Goal: Information Seeking & Learning: Learn about a topic

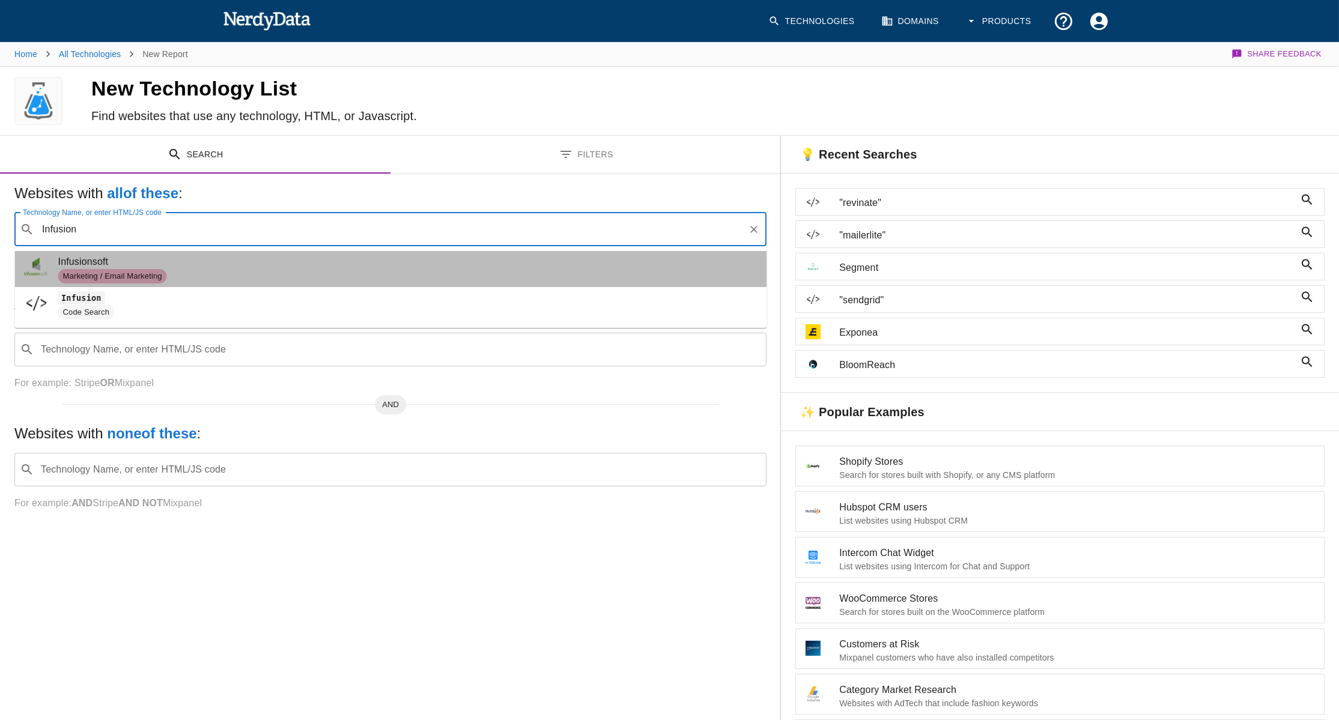
click at [256, 269] on span "Marketing / Email Marketing" at bounding box center [407, 276] width 699 height 14
type input "Infusion"
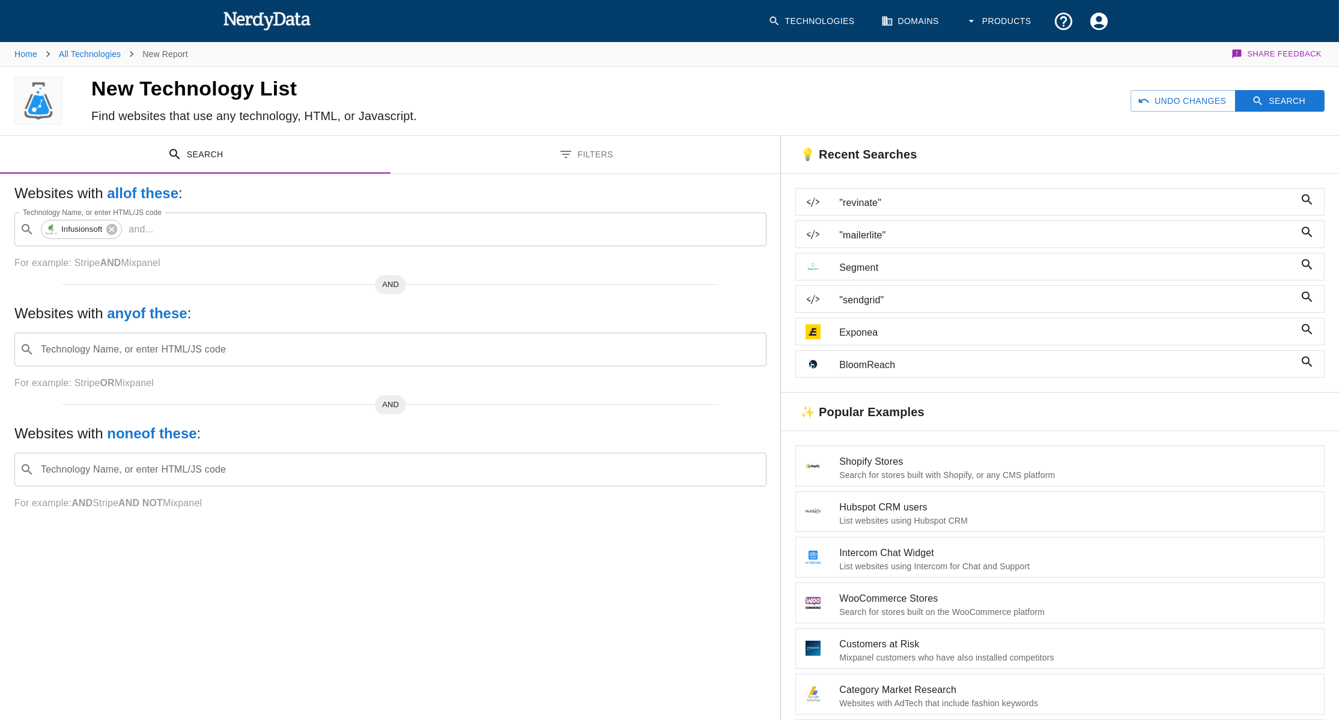
drag, startPoint x: 1260, startPoint y: 105, endPoint x: 597, endPoint y: 168, distance: 665.8
click at [774, 188] on div "New Technology List Find websites that use any technology, HTML, or Javascript.…" at bounding box center [669, 462] width 1339 height 790
click at [590, 167] on button "Filters" at bounding box center [586, 155] width 391 height 38
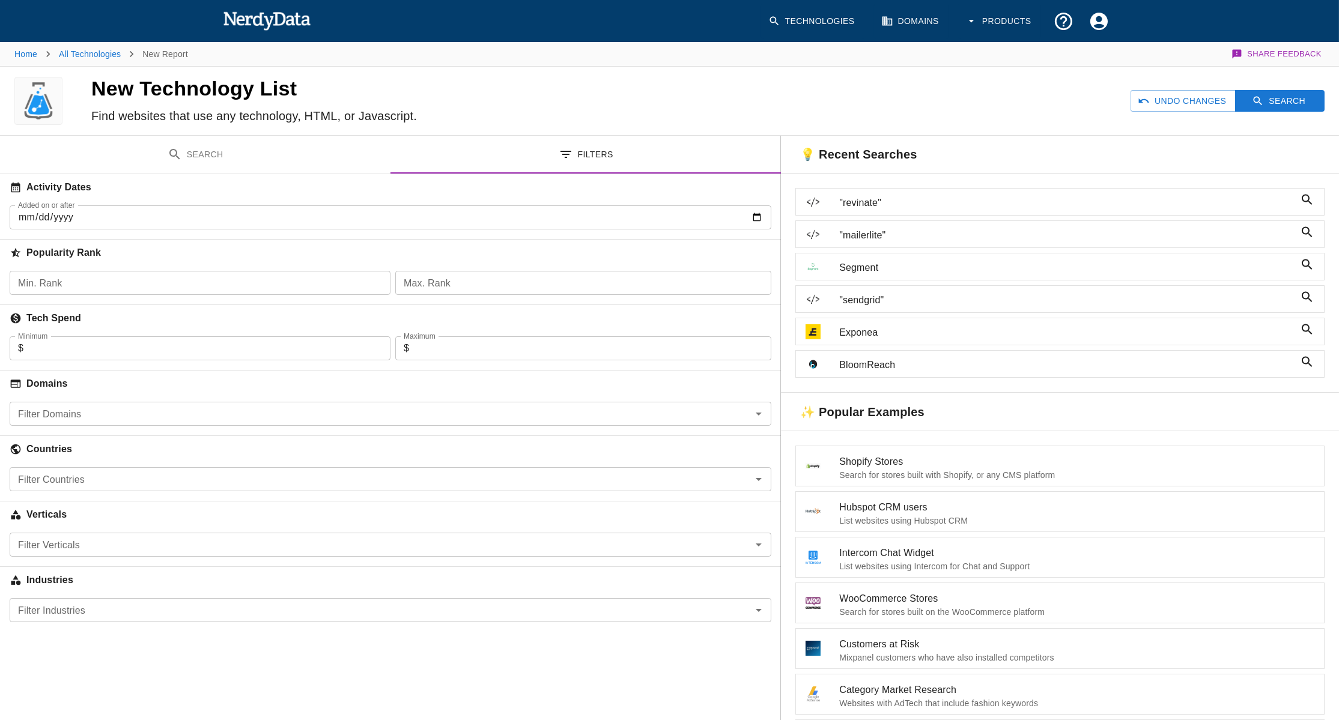
click at [204, 353] on input "Minimum" at bounding box center [206, 348] width 367 height 24
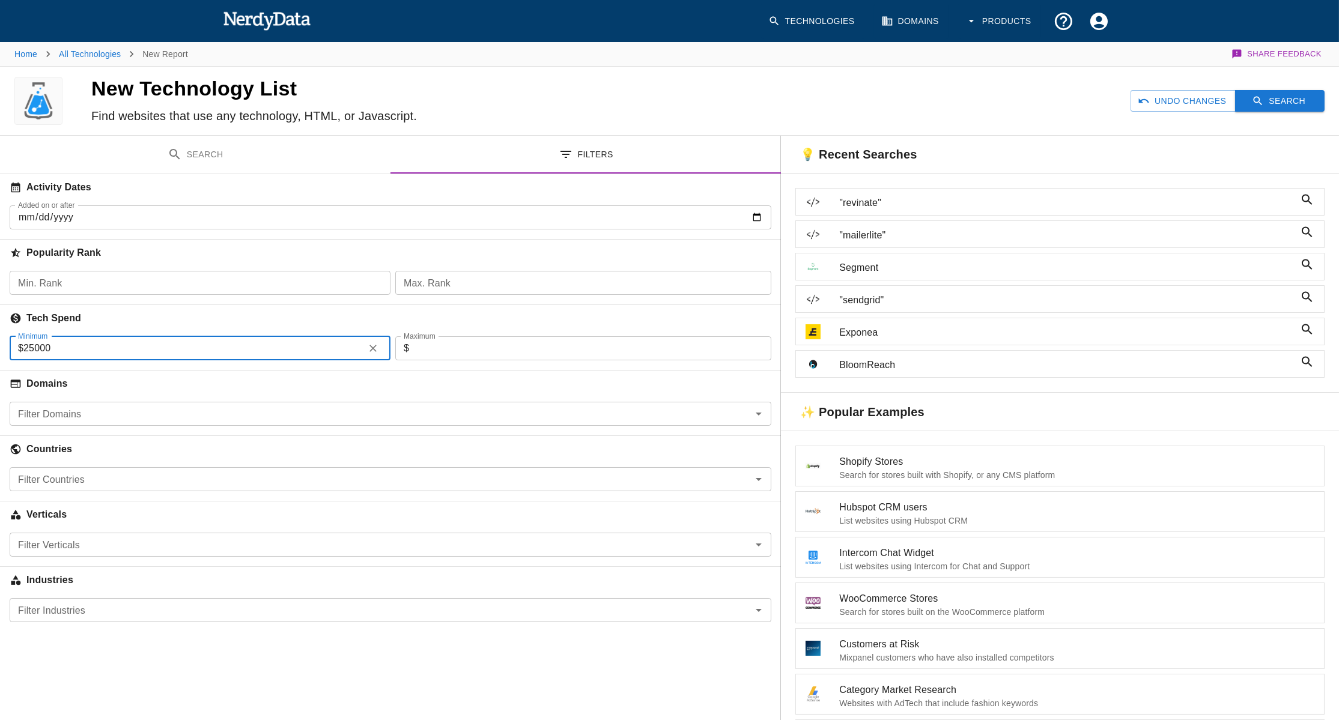
type input "25000"
click at [1277, 99] on button "Search" at bounding box center [1280, 101] width 90 height 22
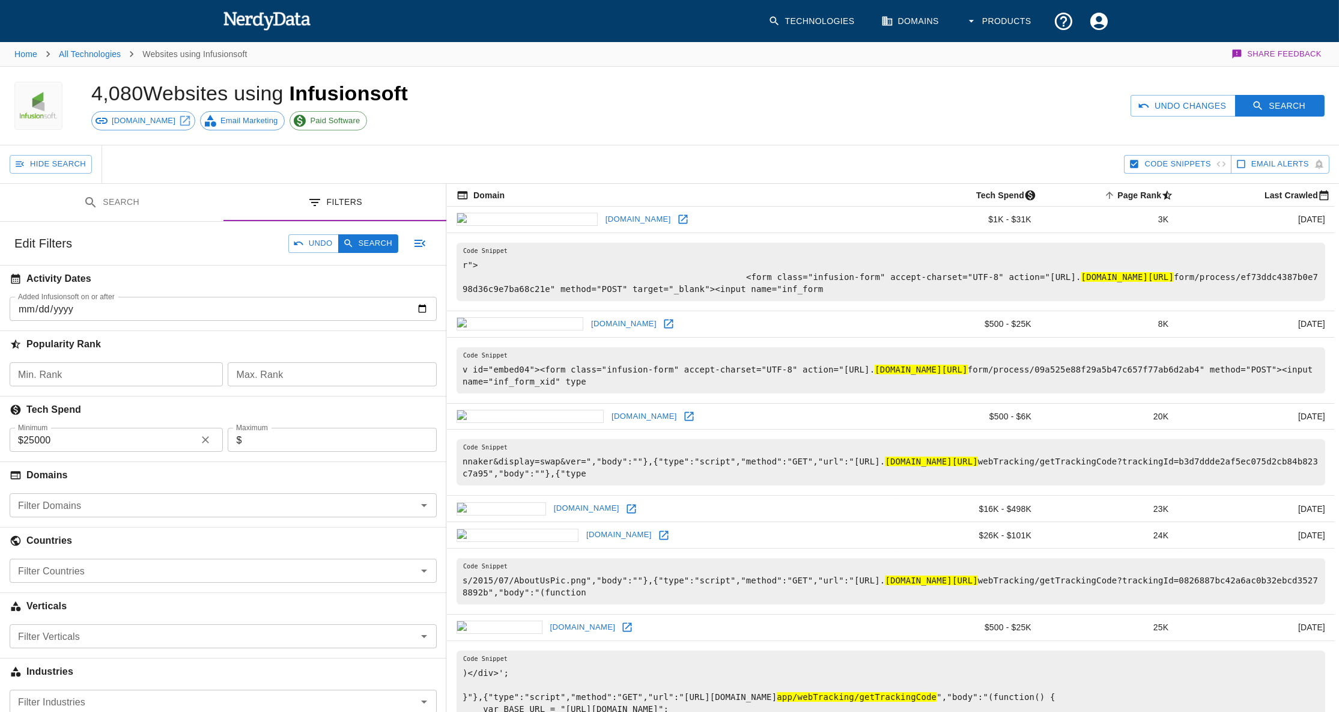
drag, startPoint x: 1262, startPoint y: 113, endPoint x: 862, endPoint y: 155, distance: 401.8
click at [872, 156] on div "4,080 Websites using Infusionsoft keap.com Email Marketing Paid Software Undo C…" at bounding box center [669, 462] width 1339 height 791
click at [1094, 20] on icon "Account Settings" at bounding box center [1098, 20] width 17 height 17
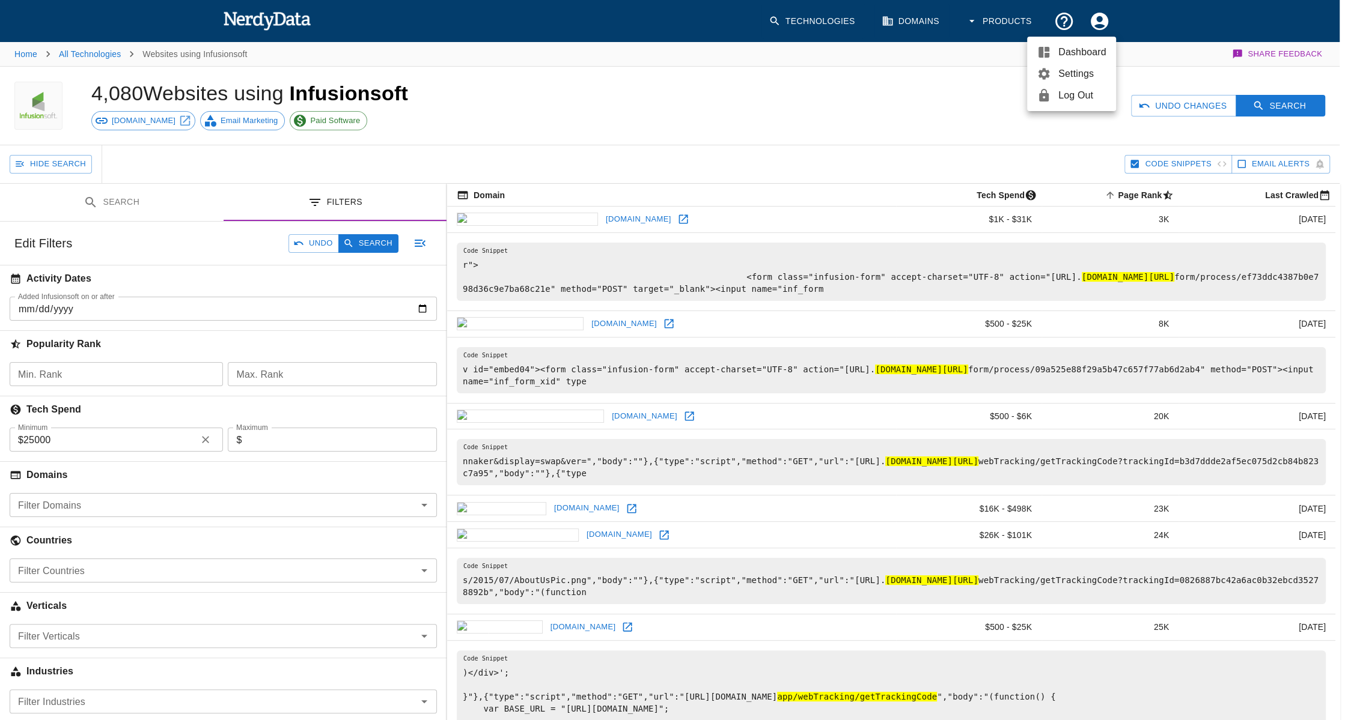
click at [964, 133] on div at bounding box center [674, 360] width 1348 height 720
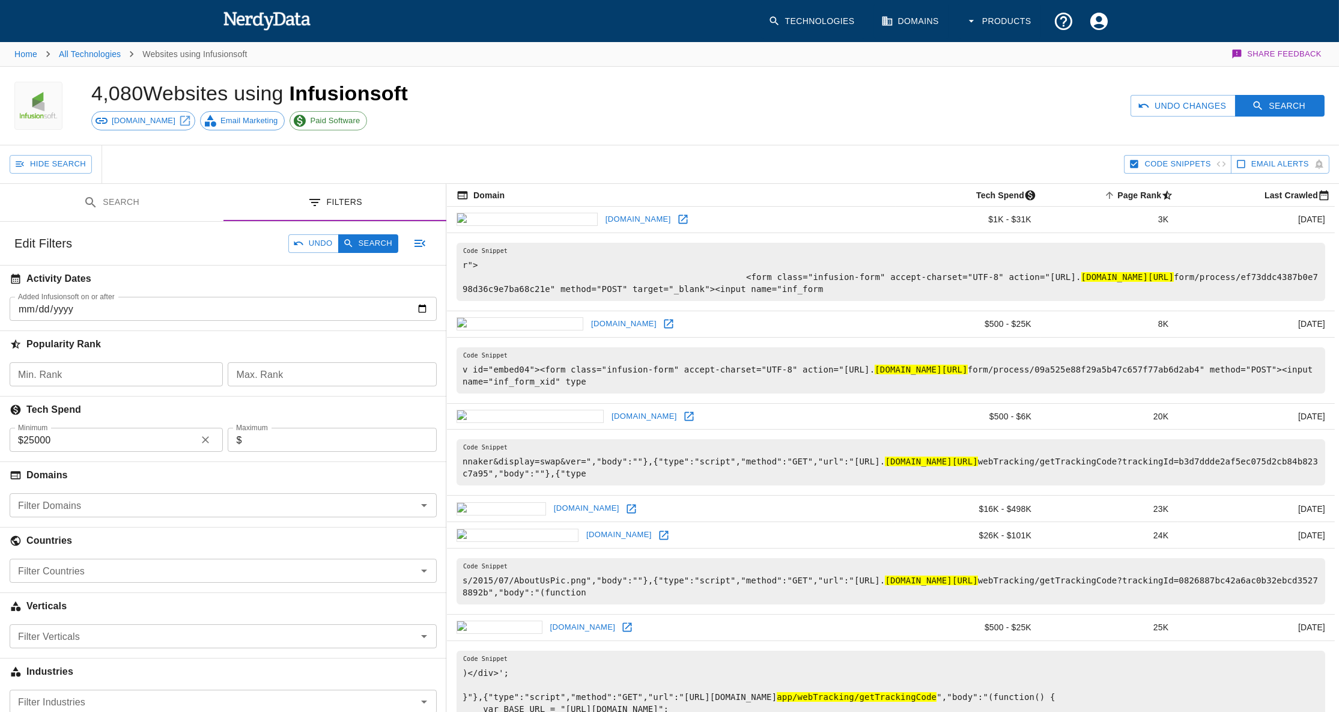
click at [1109, 13] on icon "Account Settings" at bounding box center [1099, 21] width 21 height 21
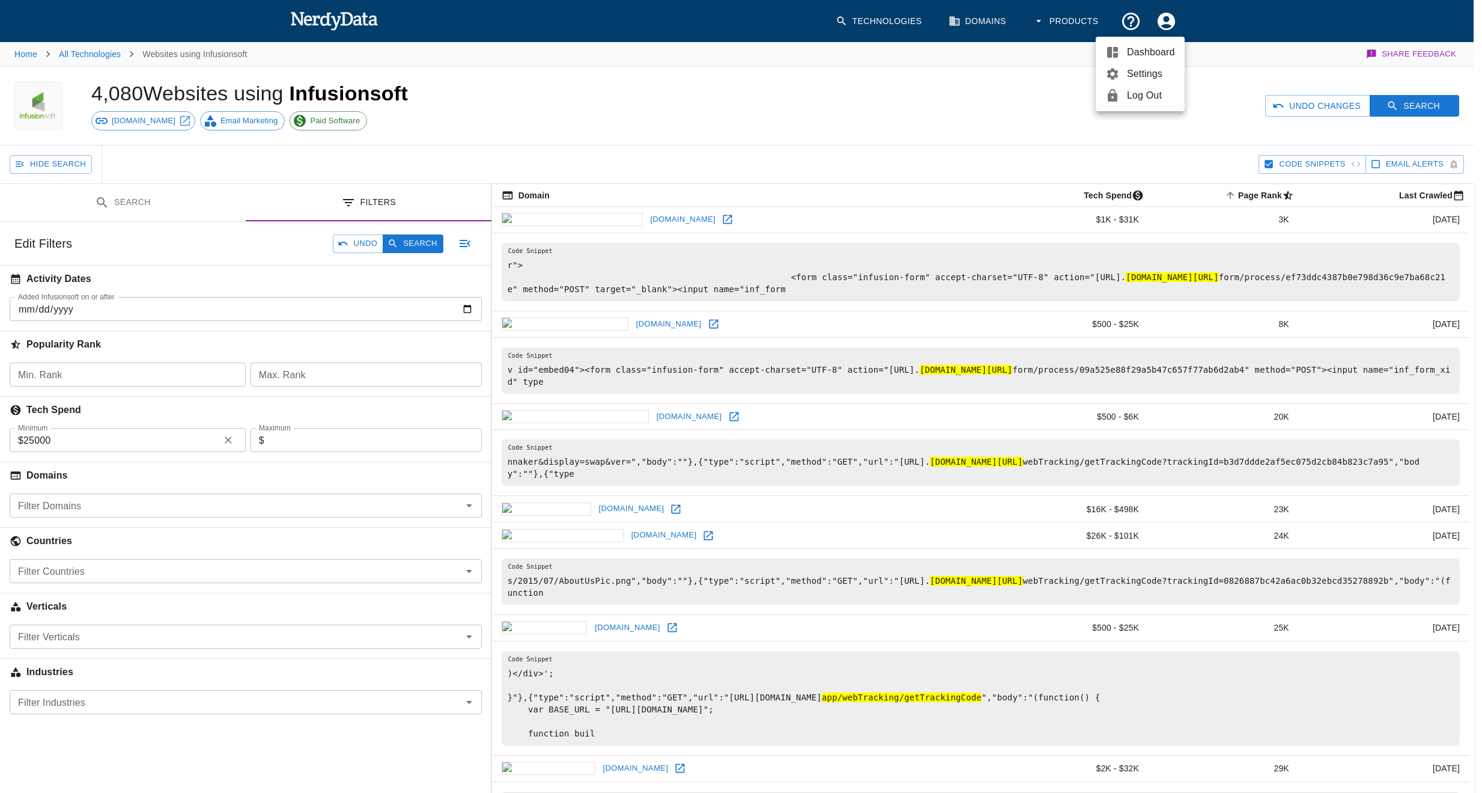
click at [851, 146] on div at bounding box center [741, 396] width 1482 height 793
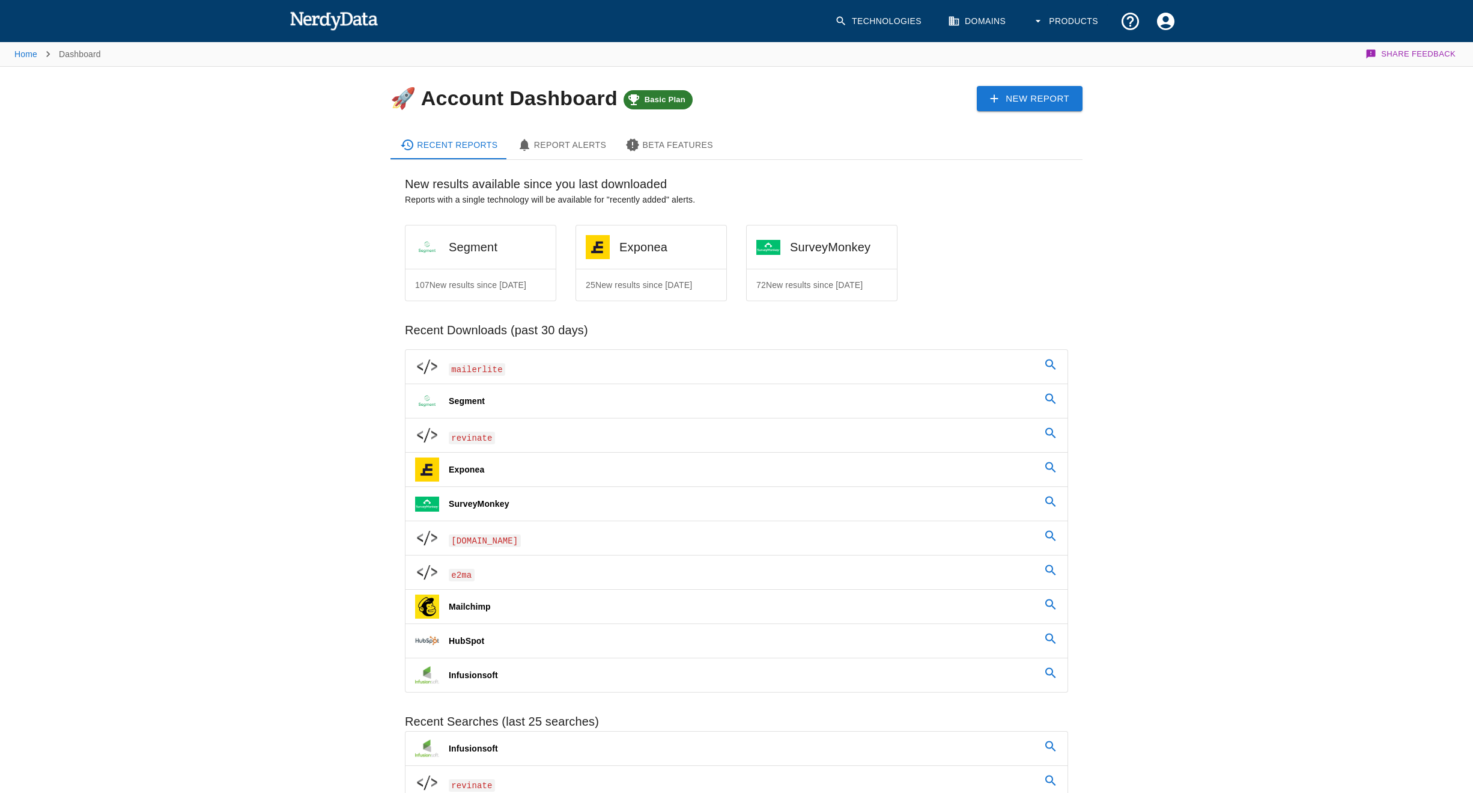
click at [665, 97] on span "Basic Plan" at bounding box center [664, 100] width 55 height 10
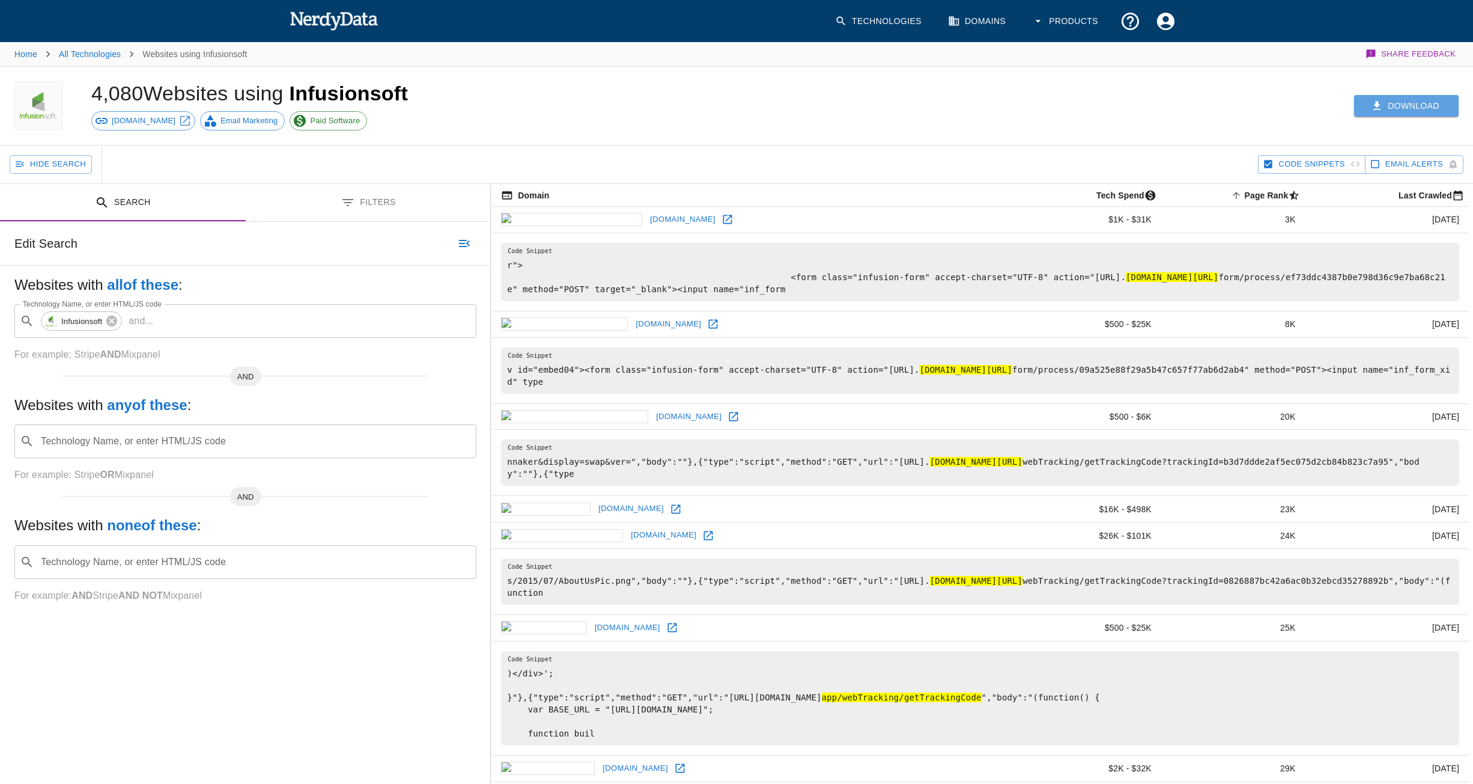
click at [1383, 108] on icon "button" at bounding box center [1377, 106] width 12 height 12
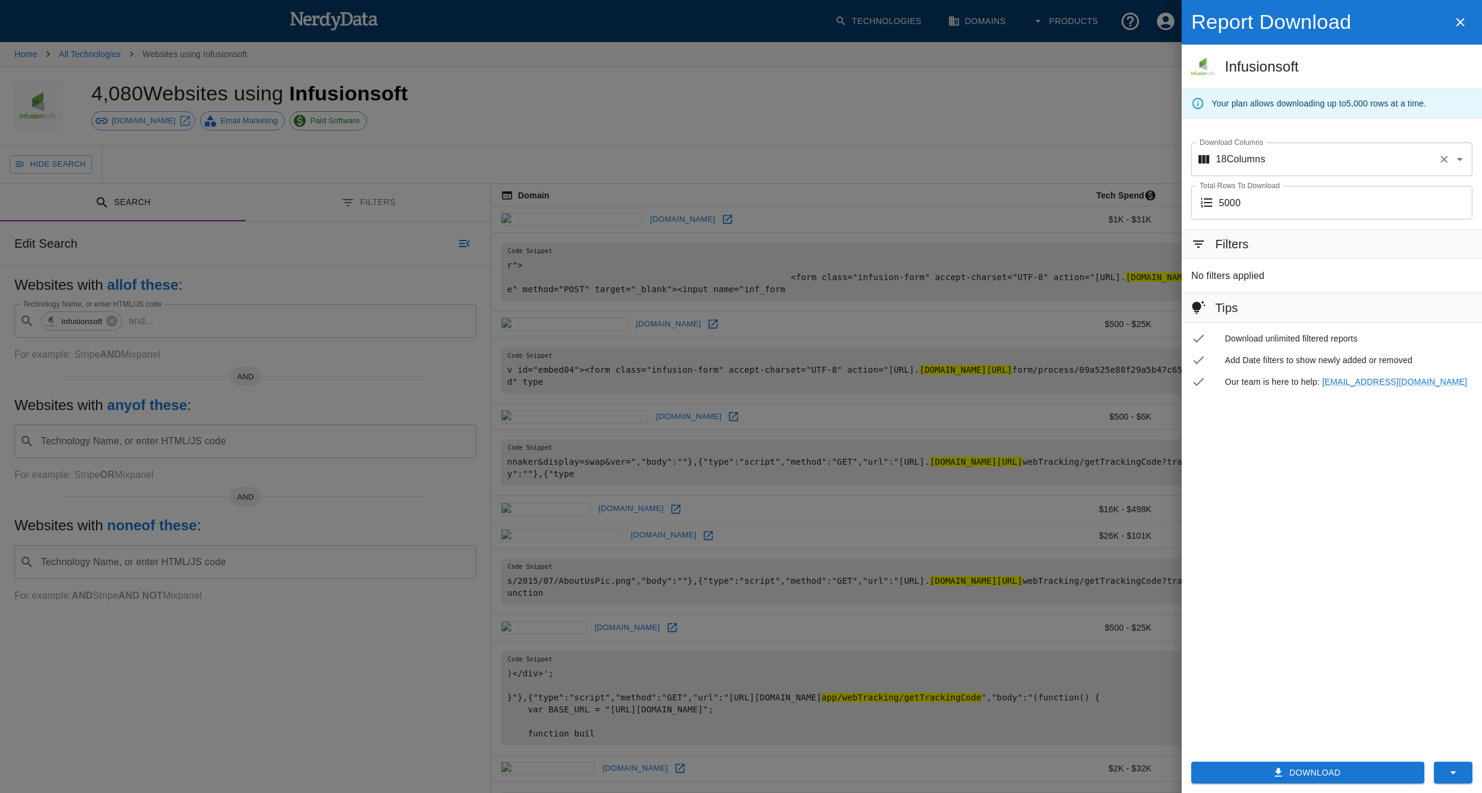
click at [1270, 160] on input "Download Columns" at bounding box center [1349, 159] width 168 height 23
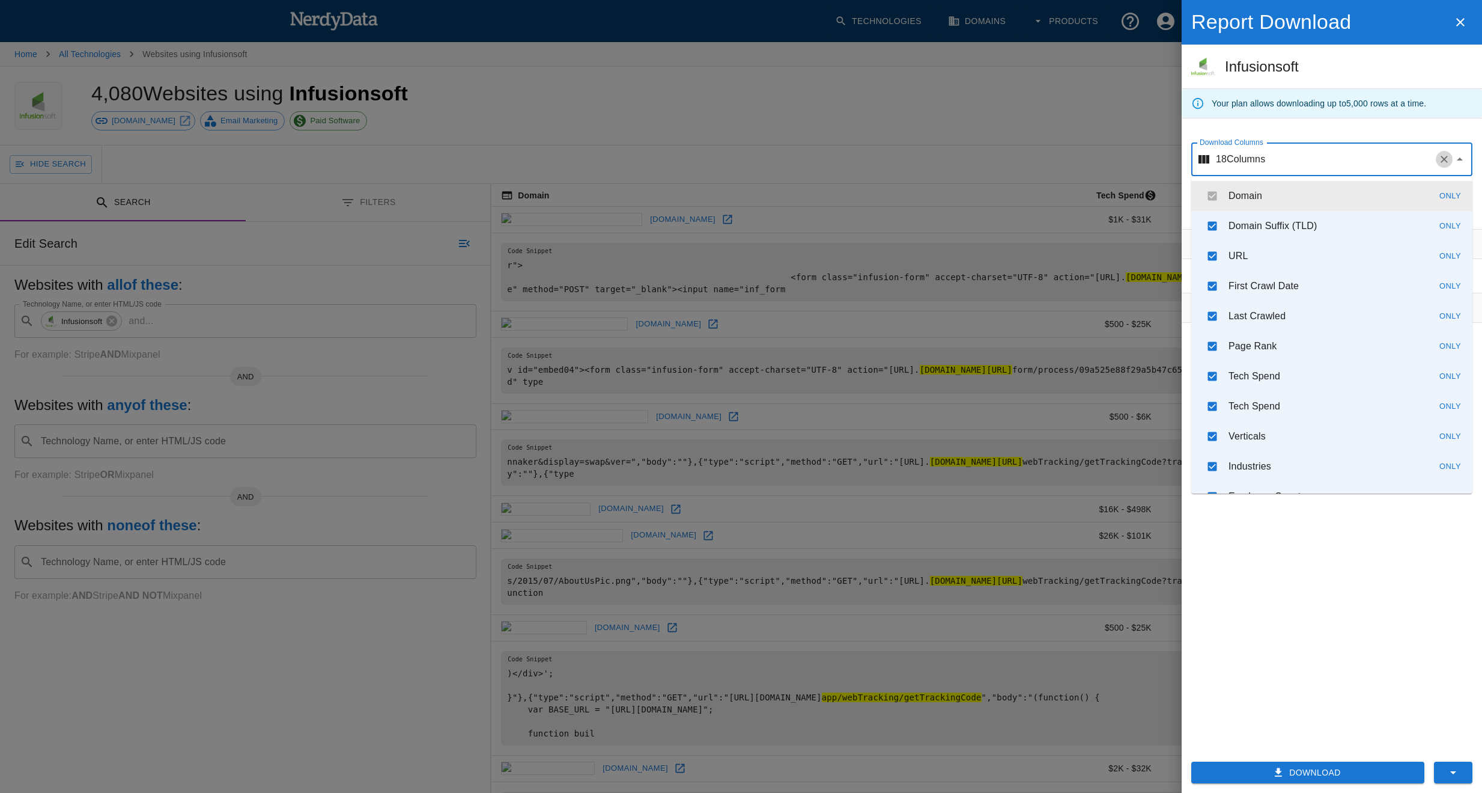
click at [1443, 166] on button "Clear" at bounding box center [1444, 159] width 17 height 17
checkbox input "false"
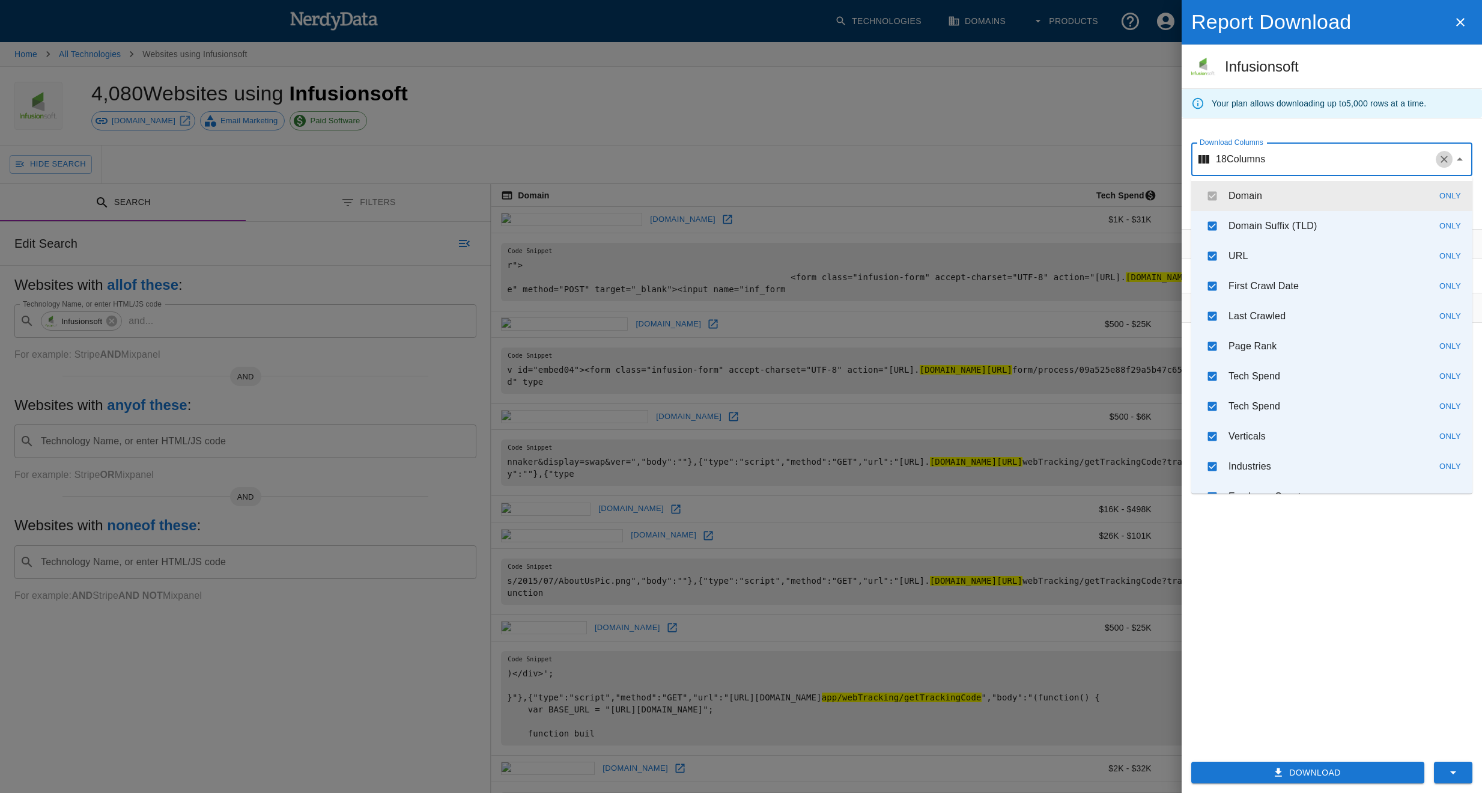
checkbox input "false"
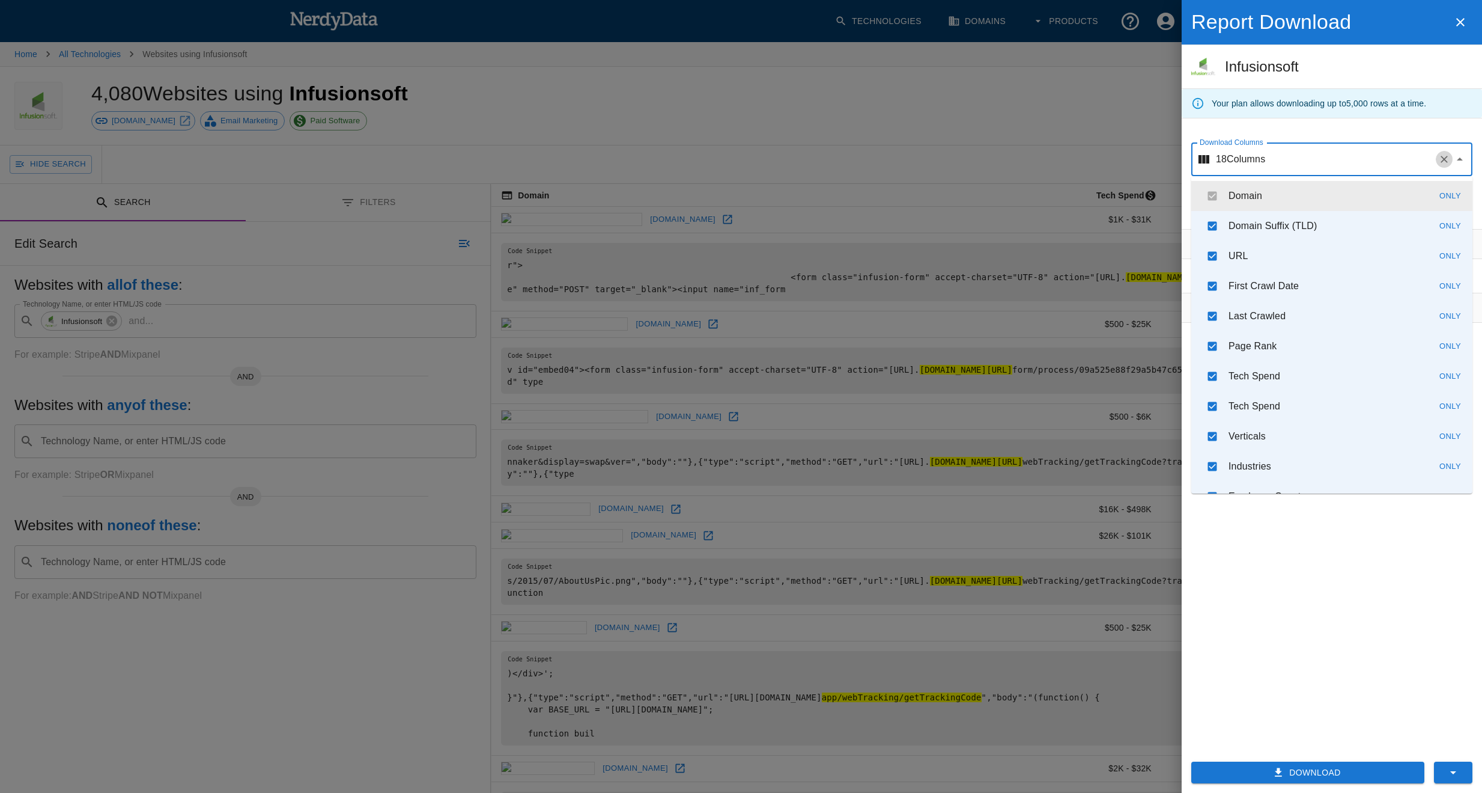
checkbox input "false"
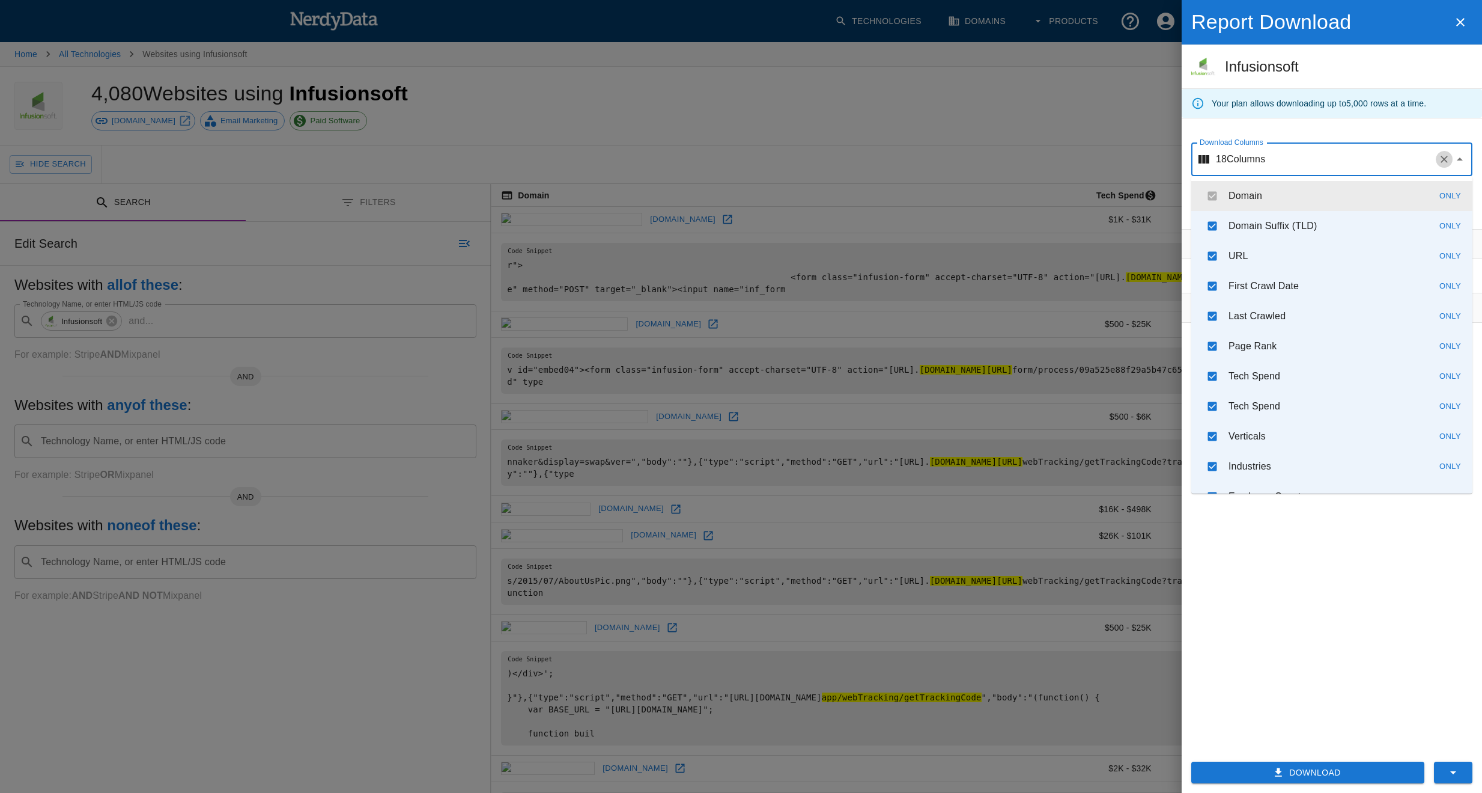
checkbox input "false"
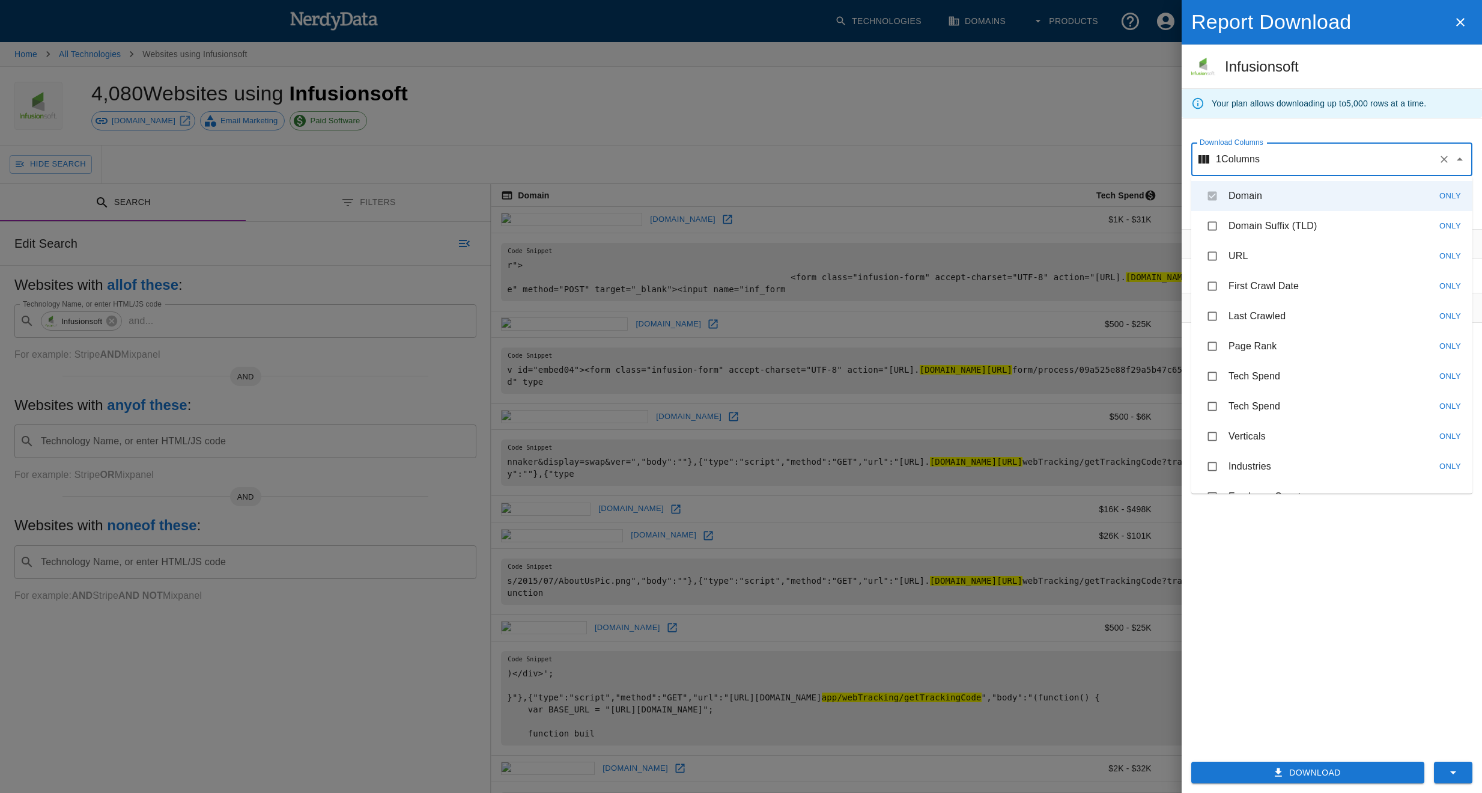
click at [1339, 586] on div "Filters No filters applied Tips Download unlimited filtered reports Add Date fi…" at bounding box center [1332, 485] width 300 height 513
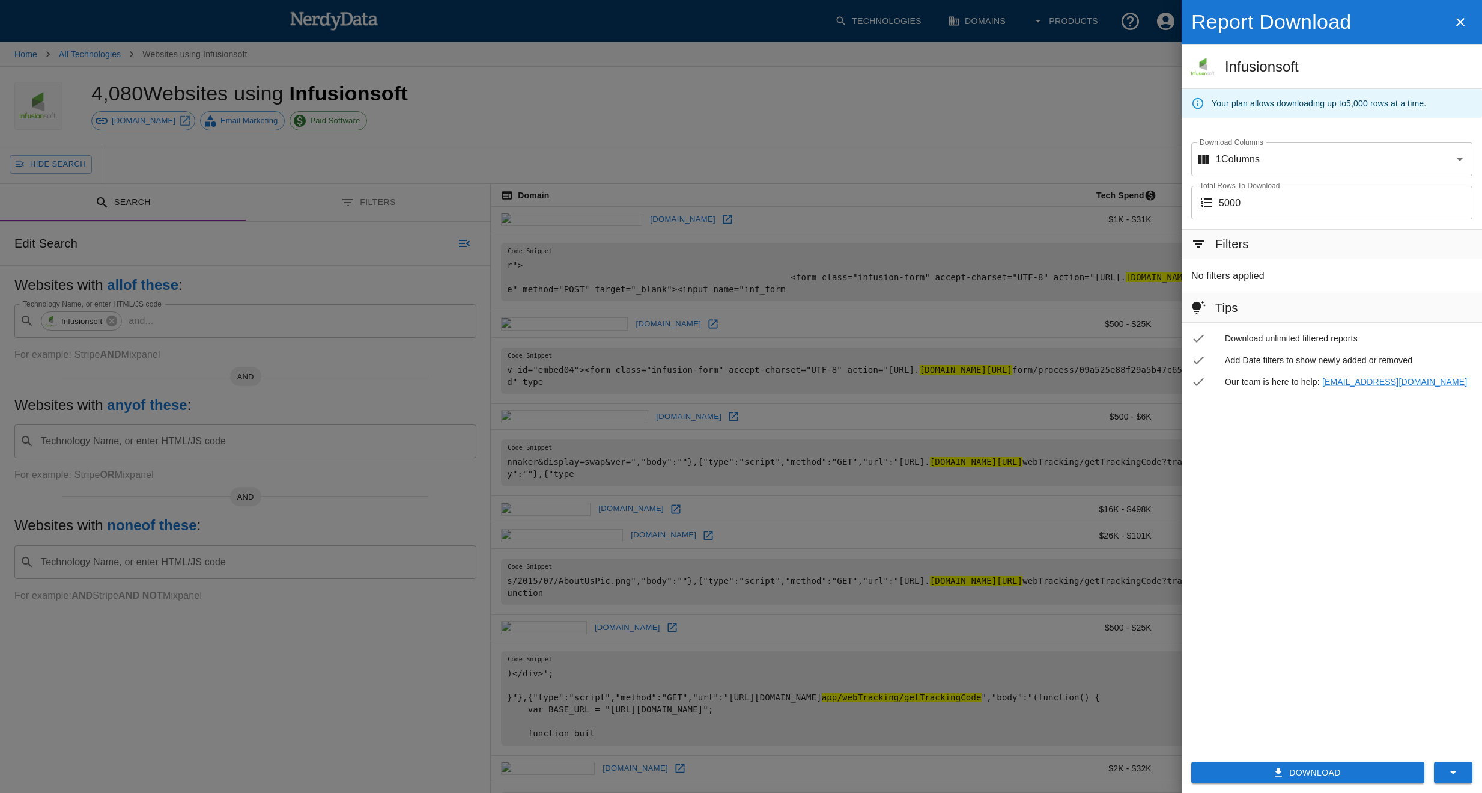
click at [1281, 764] on button "Download" at bounding box center [1307, 772] width 233 height 22
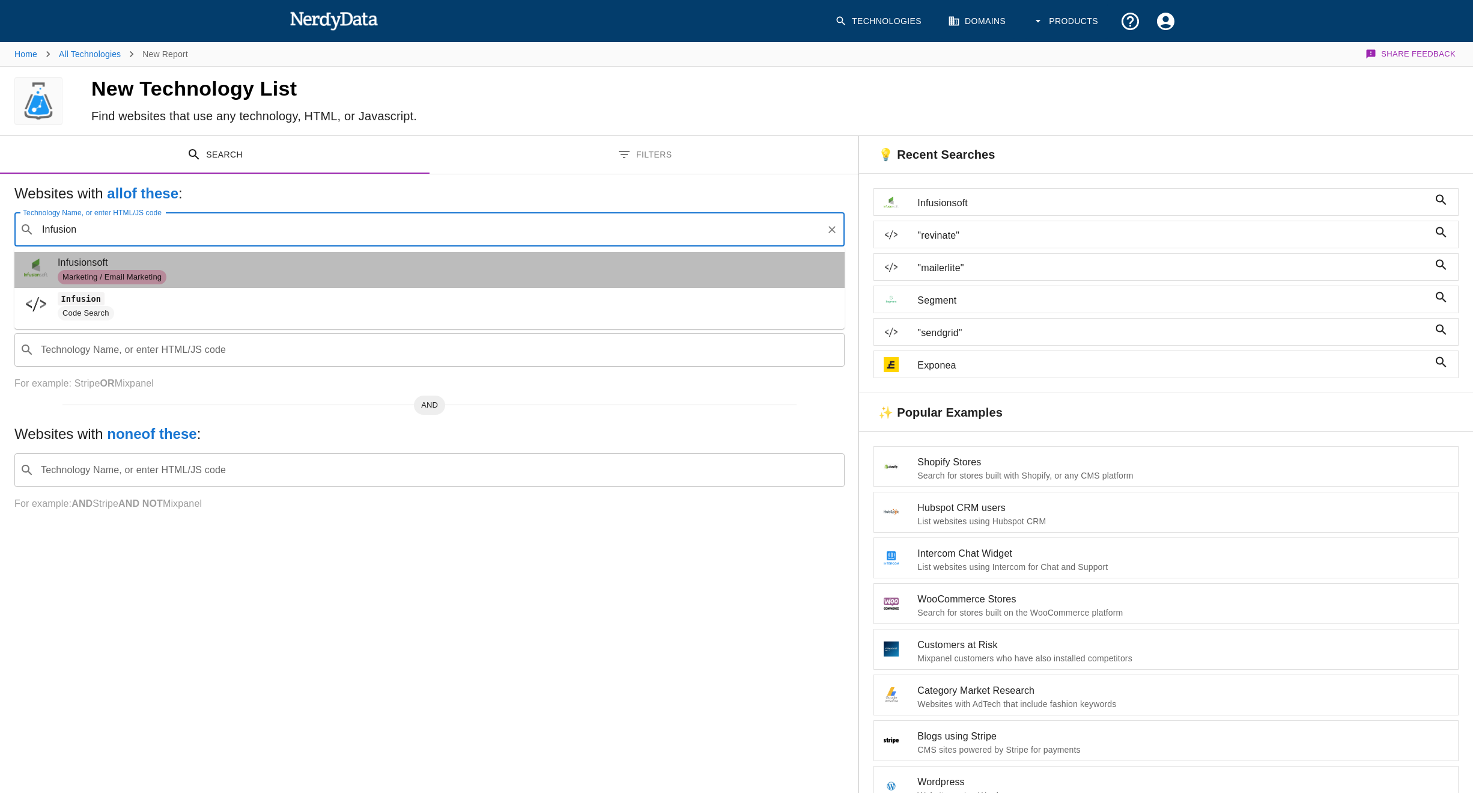
click at [224, 263] on span "Infusionsoft" at bounding box center [446, 262] width 777 height 14
type input "Infusion"
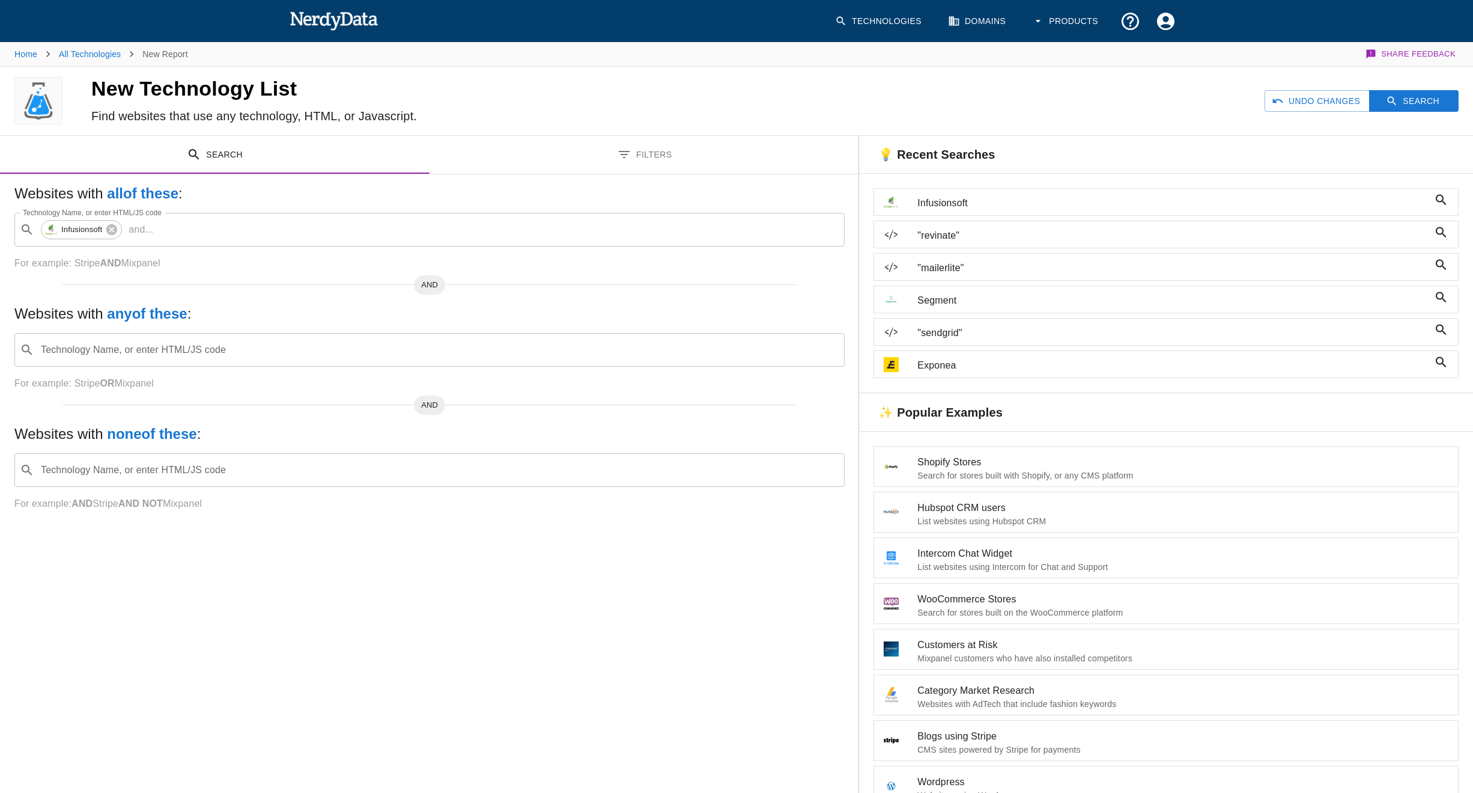
click at [648, 164] on button "Filters" at bounding box center [645, 155] width 430 height 38
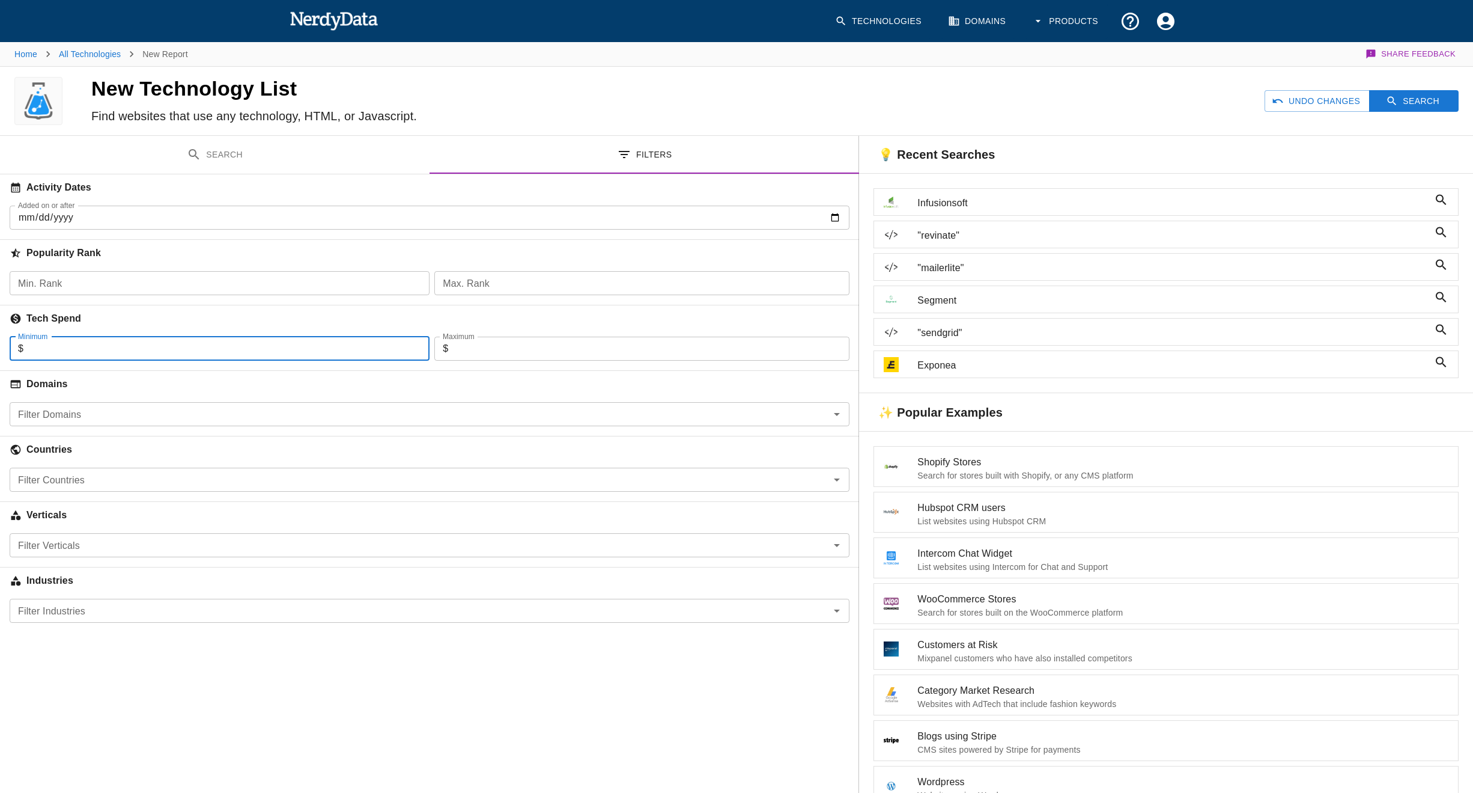
click at [147, 351] on input "Minimum" at bounding box center [226, 348] width 406 height 24
type input "10000"
click at [508, 351] on input "Maximum" at bounding box center [648, 348] width 401 height 24
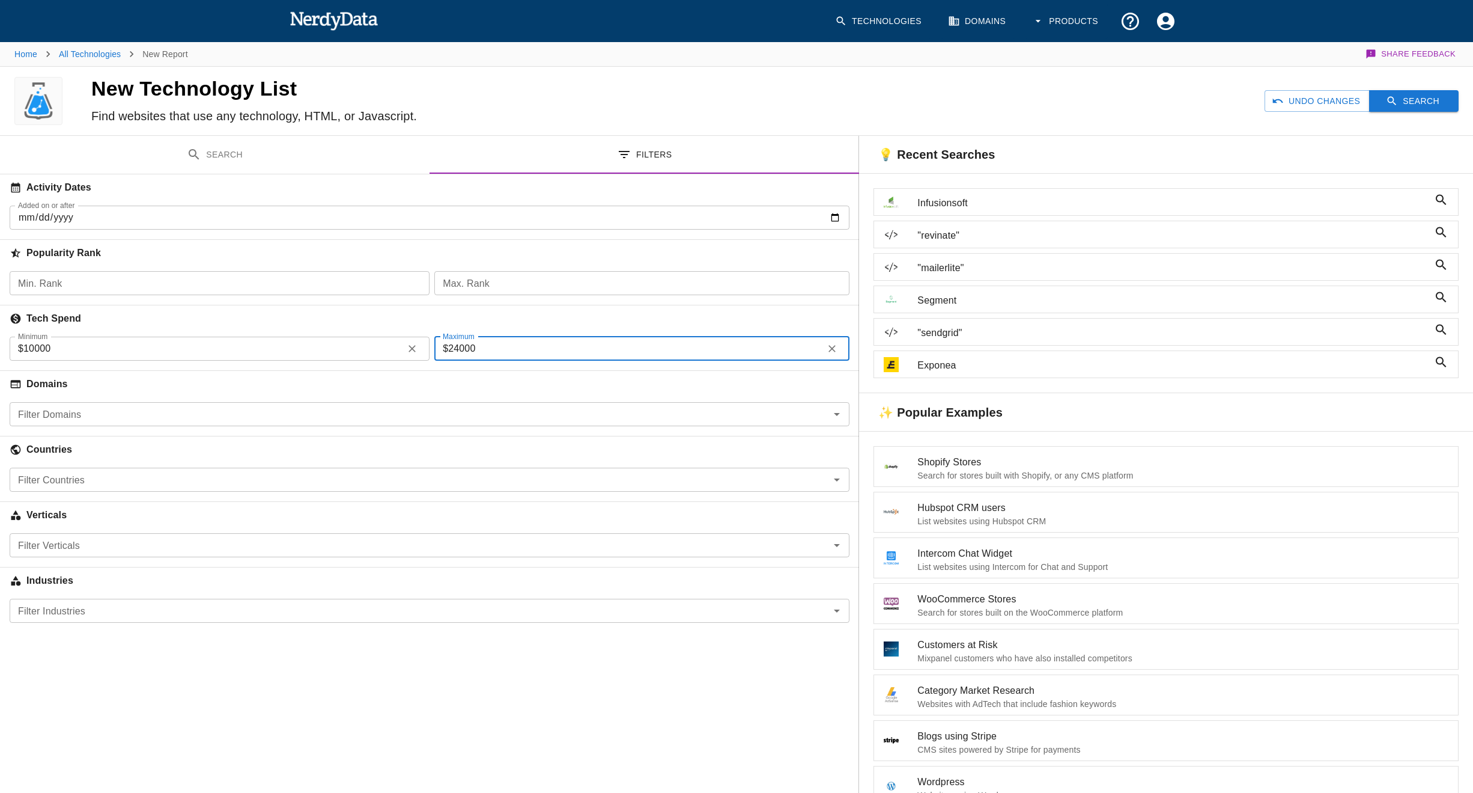
click at [1410, 103] on button "Search" at bounding box center [1414, 101] width 90 height 22
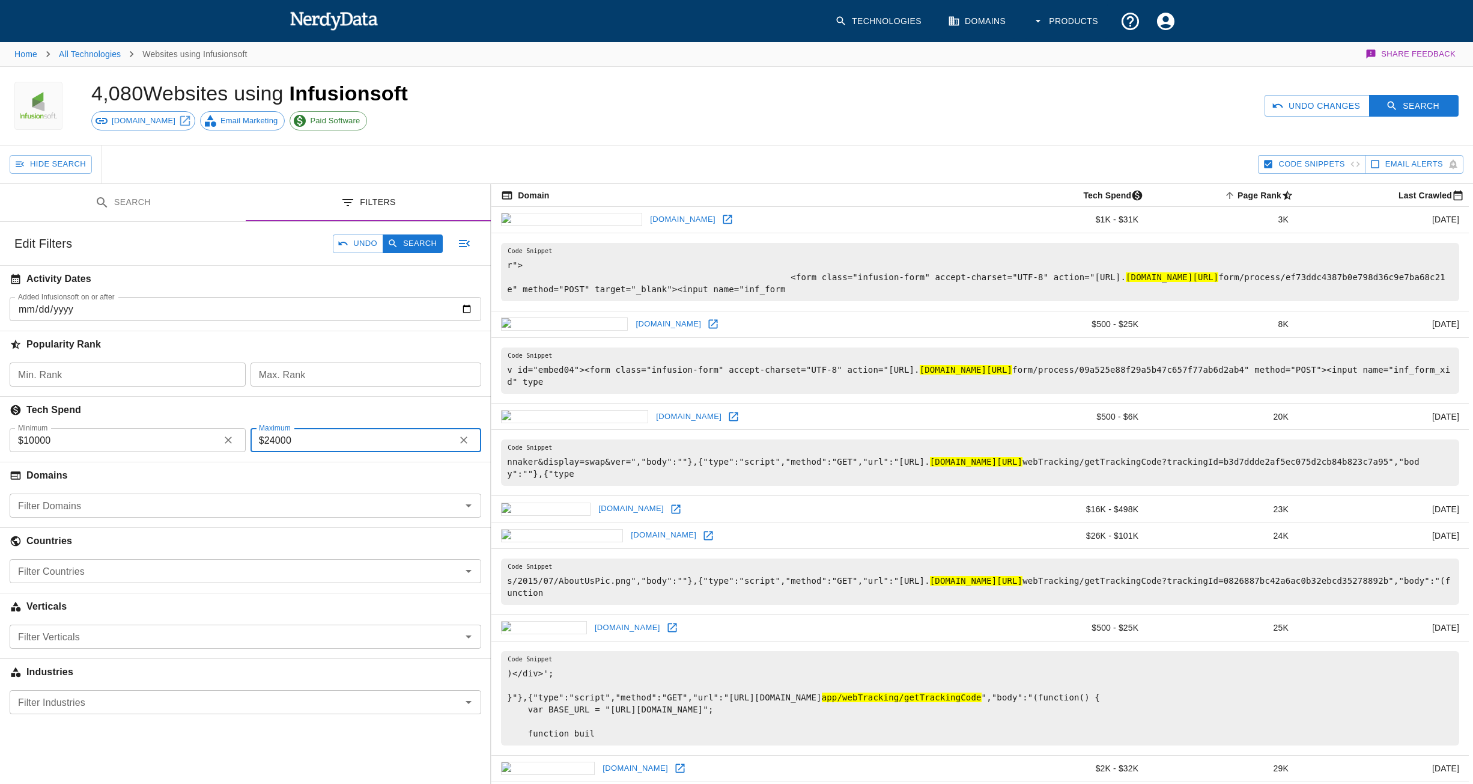
drag, startPoint x: 266, startPoint y: 442, endPoint x: 335, endPoint y: 442, distance: 69.7
click at [335, 442] on input "24000" at bounding box center [357, 440] width 186 height 24
type input "10000"
click at [1390, 96] on button "Search" at bounding box center [1414, 106] width 90 height 22
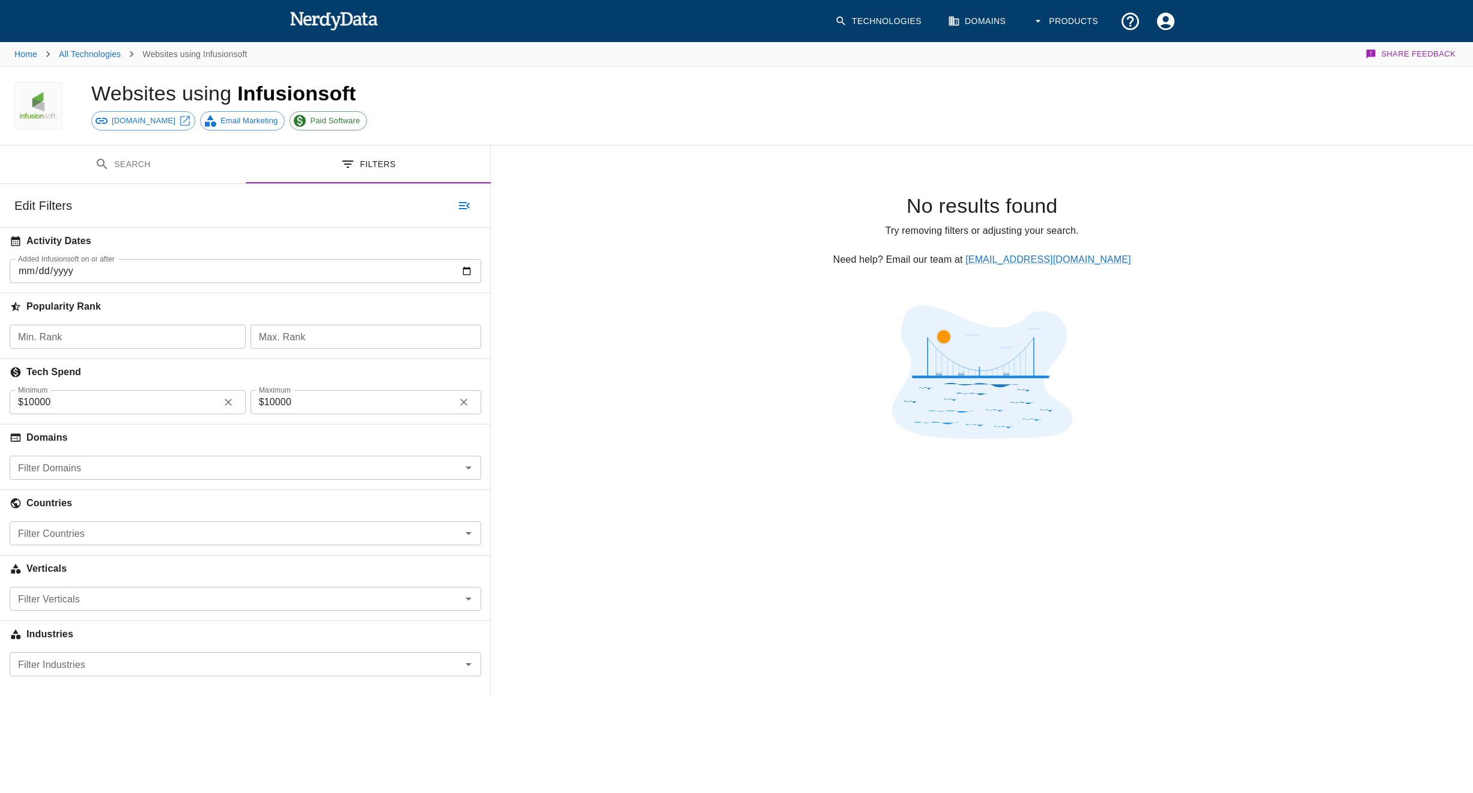
click at [338, 402] on input "10000" at bounding box center [357, 402] width 186 height 24
click at [338, 403] on input "10000" at bounding box center [357, 402] width 186 height 24
click at [463, 403] on icon "button" at bounding box center [464, 402] width 12 height 12
click at [406, 201] on button "Search" at bounding box center [413, 205] width 60 height 19
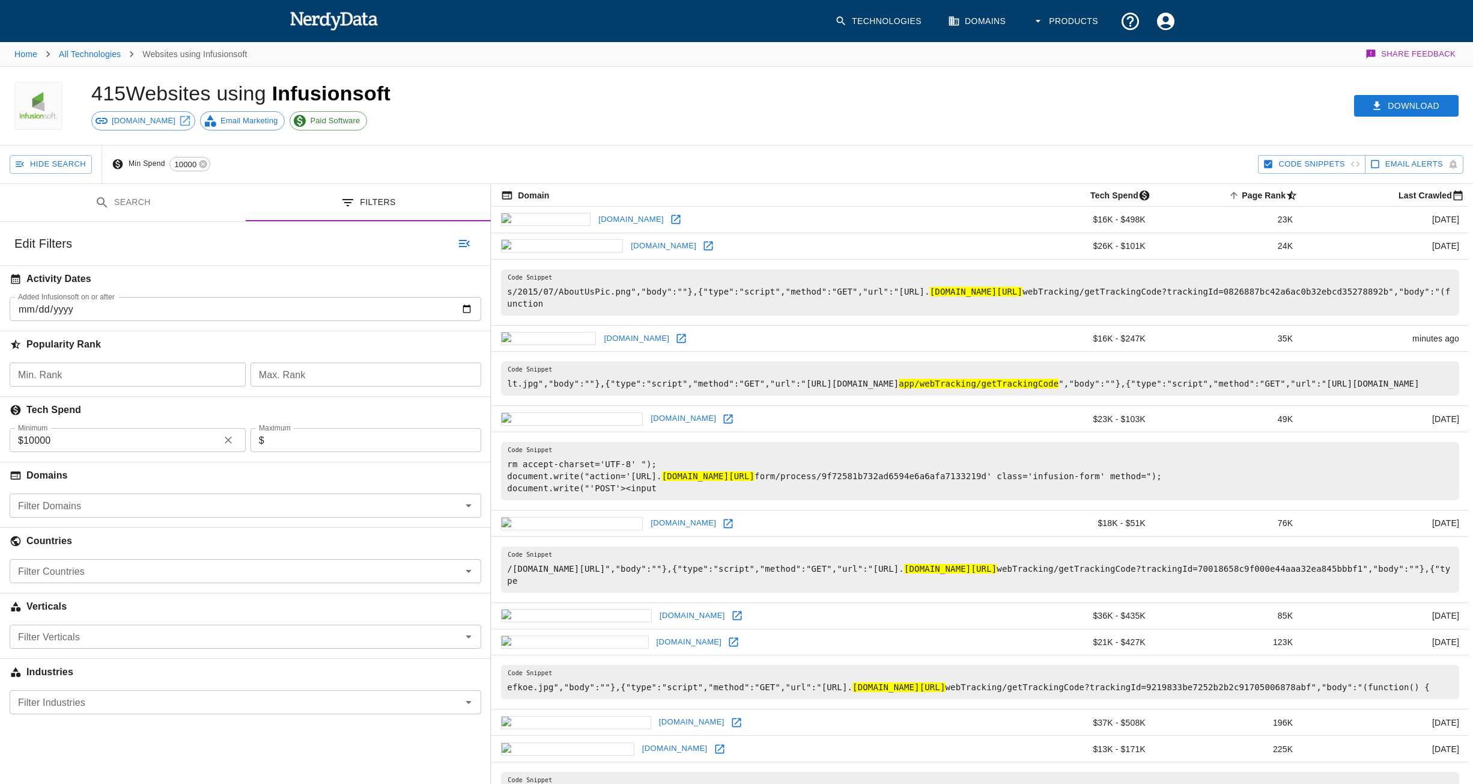
click at [111, 439] on input "10000" at bounding box center [118, 440] width 191 height 24
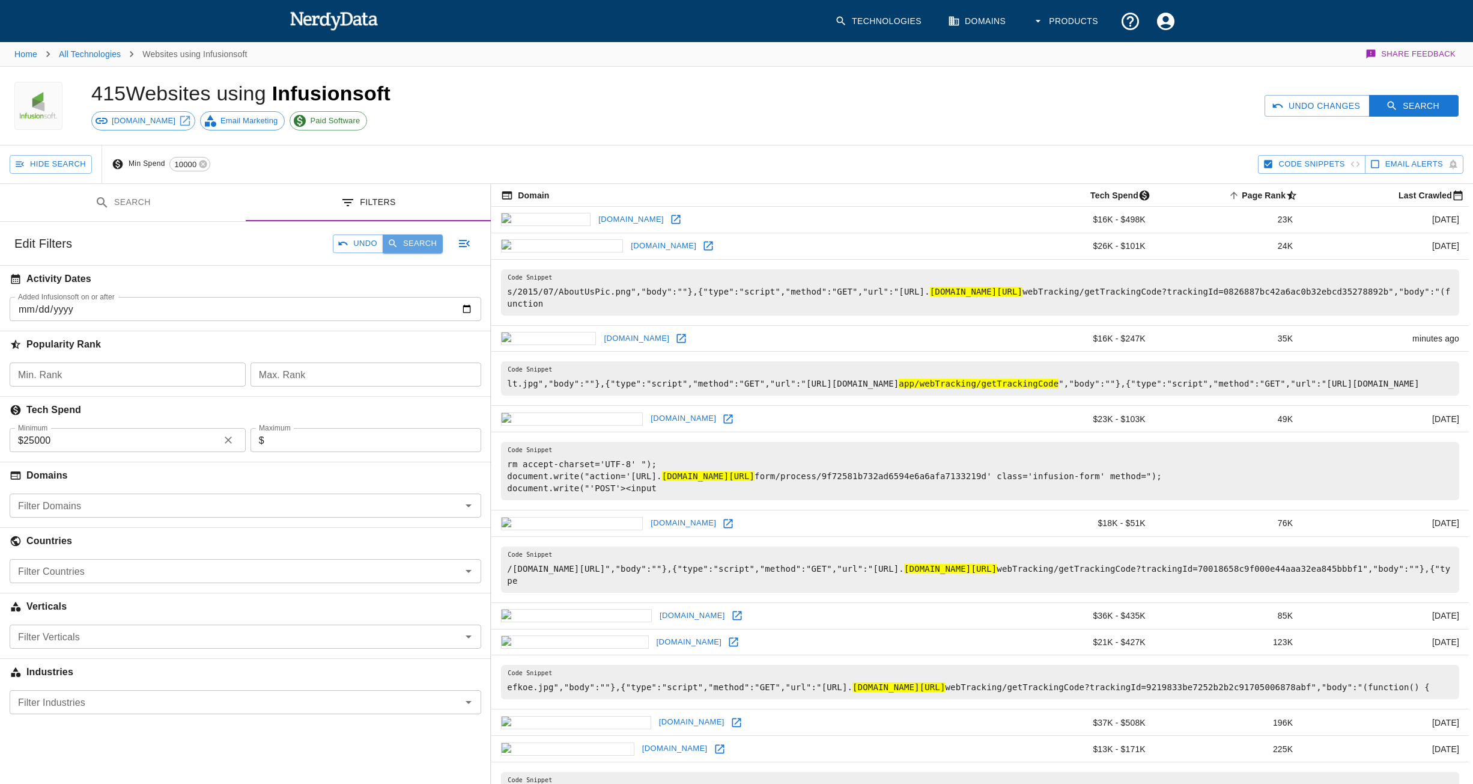
click at [409, 249] on button "Search" at bounding box center [413, 243] width 60 height 19
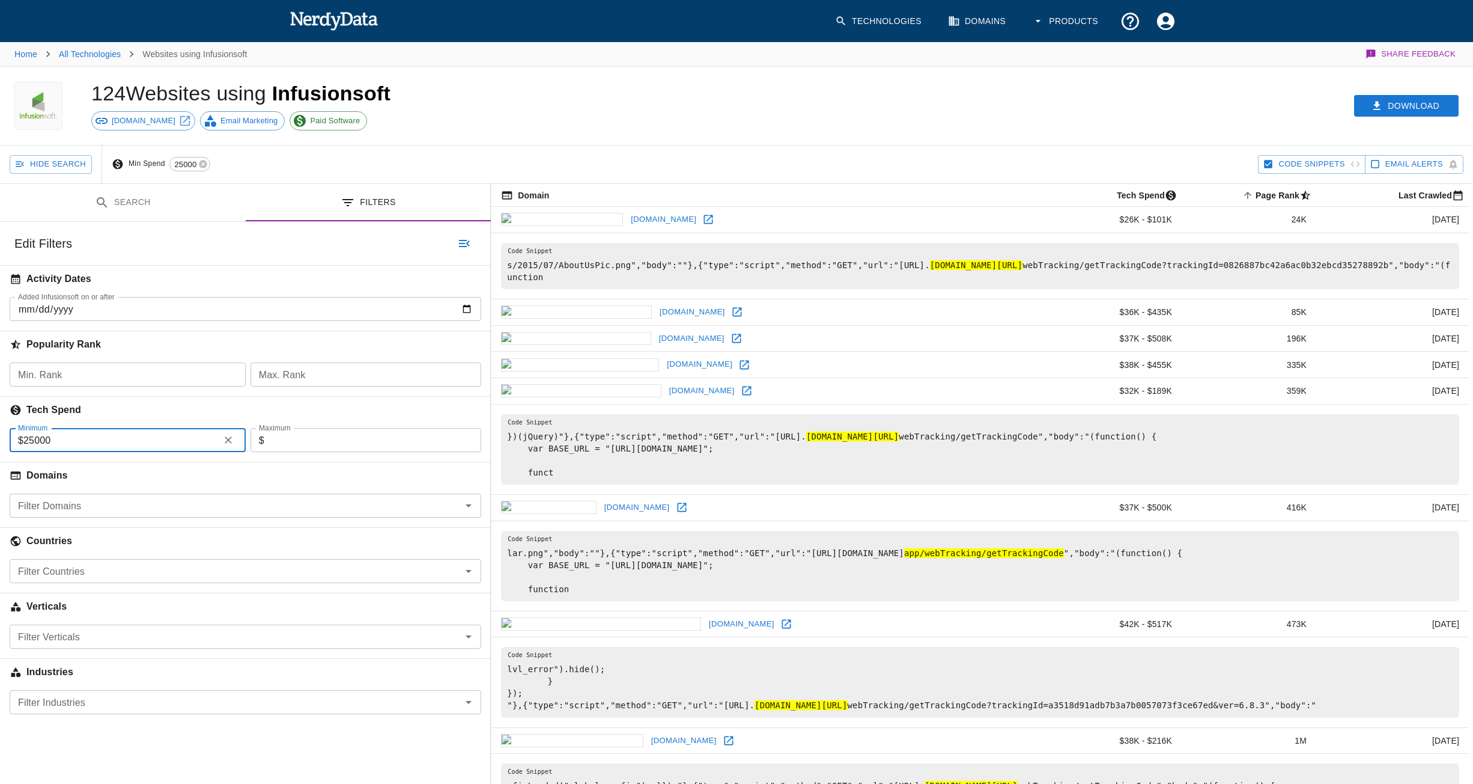
click at [117, 449] on input "25000" at bounding box center [118, 440] width 191 height 24
type input "10000"
click at [406, 248] on button "Search" at bounding box center [413, 243] width 60 height 19
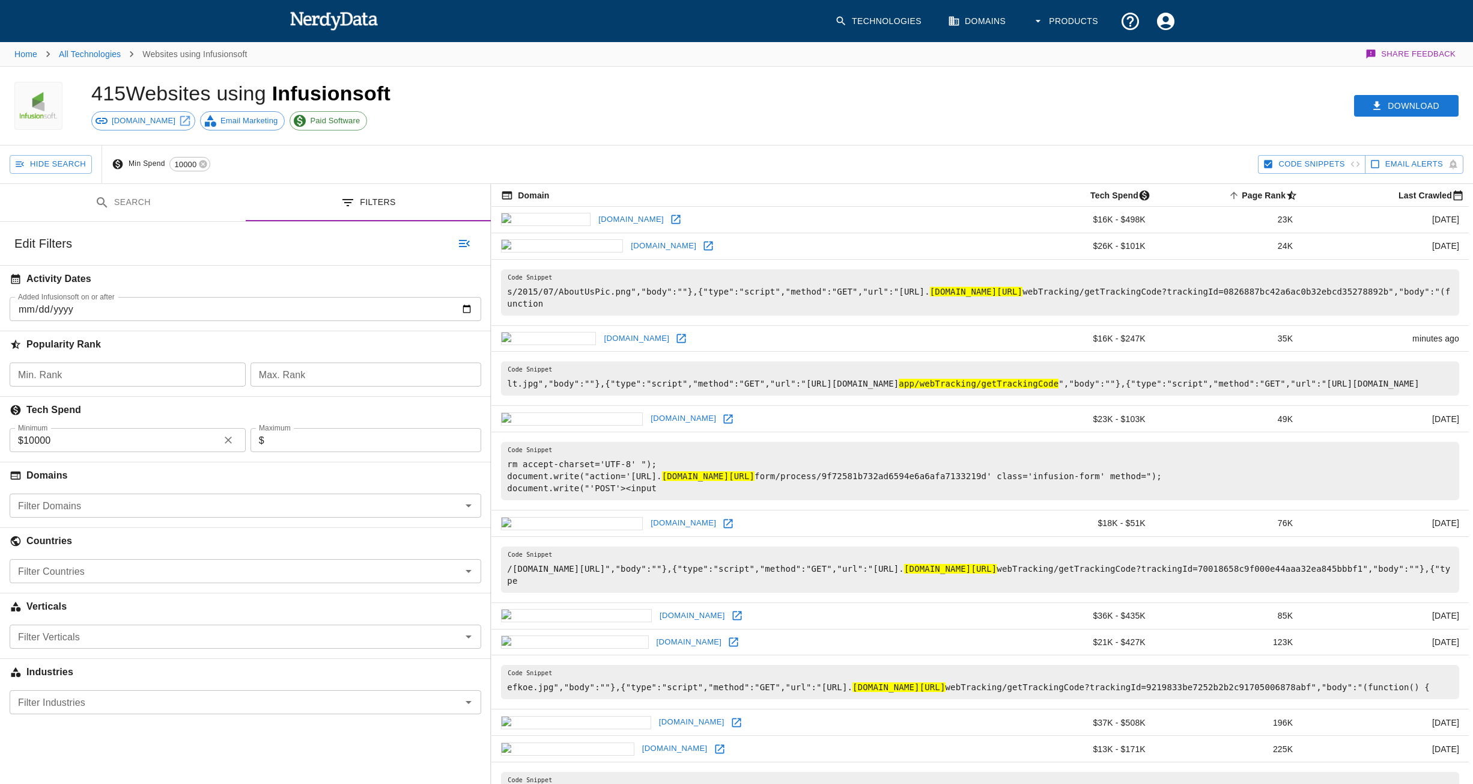
click at [146, 199] on button "Search" at bounding box center [123, 203] width 246 height 38
